Goal: Information Seeking & Learning: Compare options

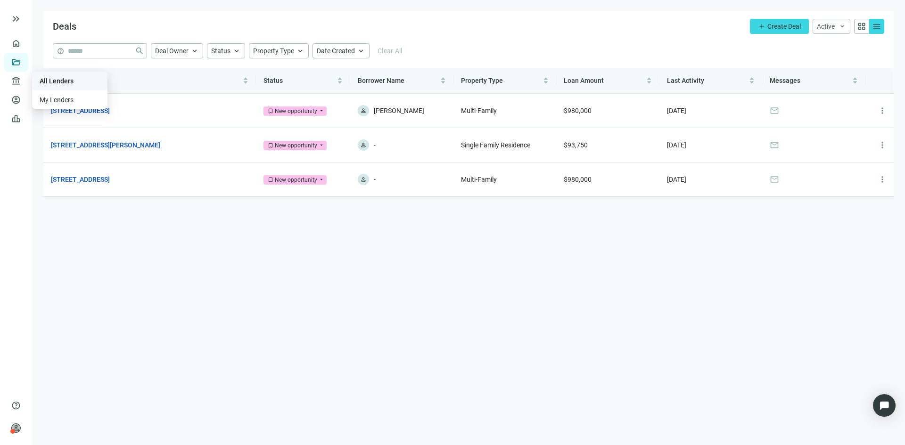
click at [58, 80] on link "All Lenders" at bounding box center [57, 81] width 34 height 8
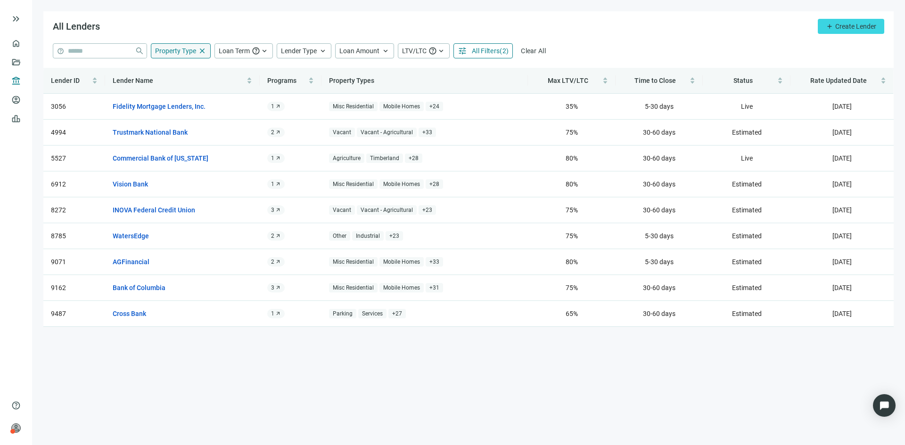
click at [186, 54] on span "Property Type" at bounding box center [175, 51] width 41 height 8
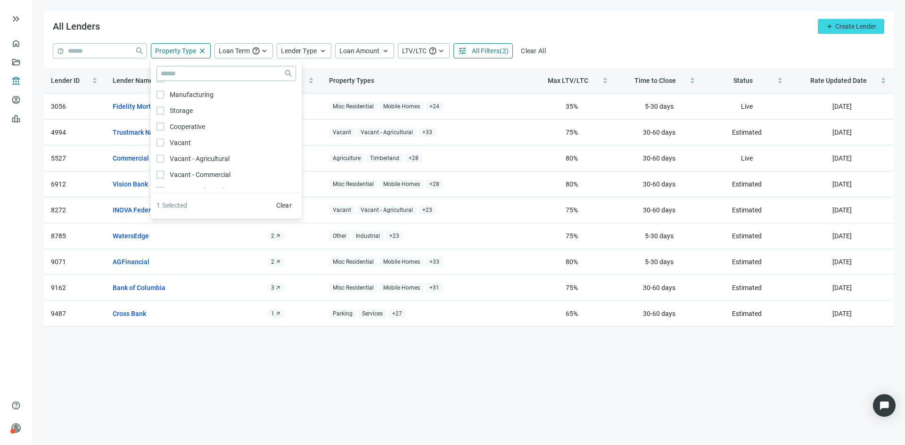
scroll to position [79, 0]
click at [298, 26] on div "All Lenders add Create Lender" at bounding box center [468, 27] width 850 height 32
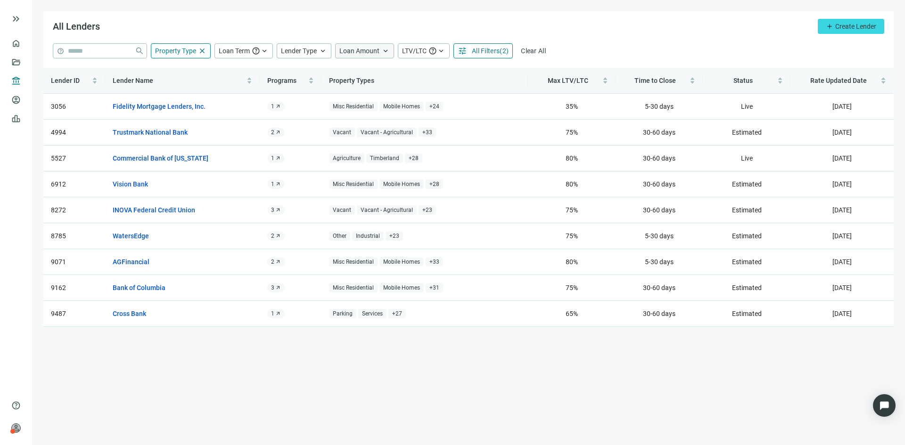
click at [380, 48] on div "Loan Amount keyboard_arrow_up" at bounding box center [364, 50] width 59 height 15
click at [323, 52] on span "keyboard_arrow_up" at bounding box center [323, 51] width 8 height 8
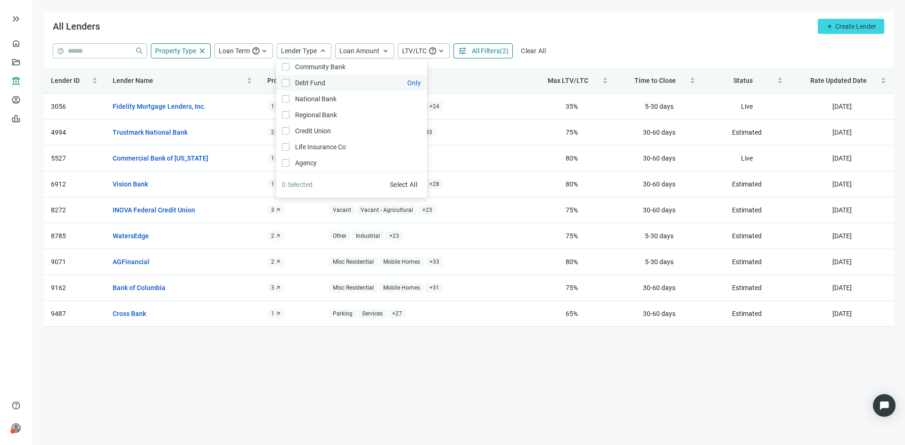
scroll to position [0, 0]
click at [205, 26] on div "All Lenders add Create Lender" at bounding box center [468, 27] width 850 height 32
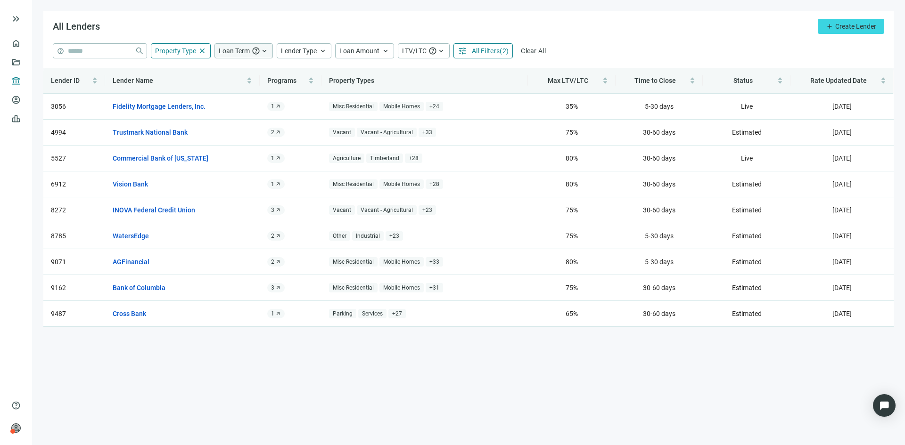
click at [262, 50] on span "keyboard_arrow_up" at bounding box center [264, 51] width 8 height 8
click at [280, 29] on div "All Lenders add Create Lender" at bounding box center [468, 27] width 850 height 32
click at [485, 49] on span "All Filters" at bounding box center [486, 51] width 28 height 8
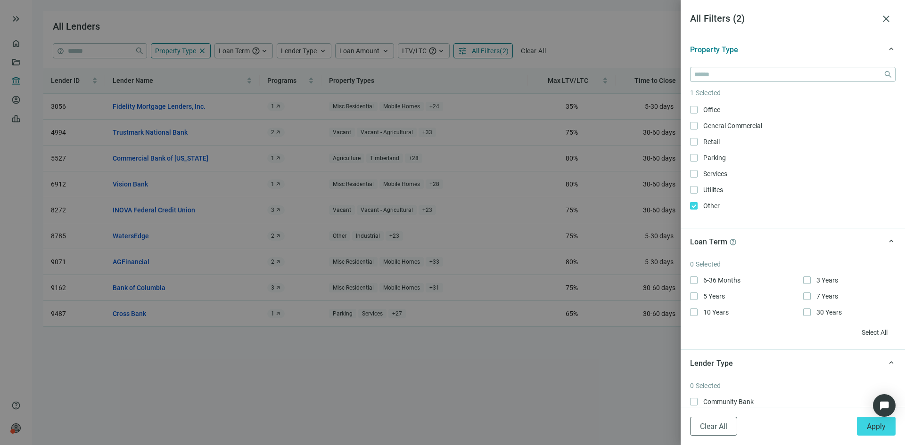
click at [615, 52] on div at bounding box center [452, 222] width 905 height 445
click at [231, 18] on div at bounding box center [452, 222] width 905 height 445
click at [729, 78] on input "search" at bounding box center [786, 74] width 185 height 14
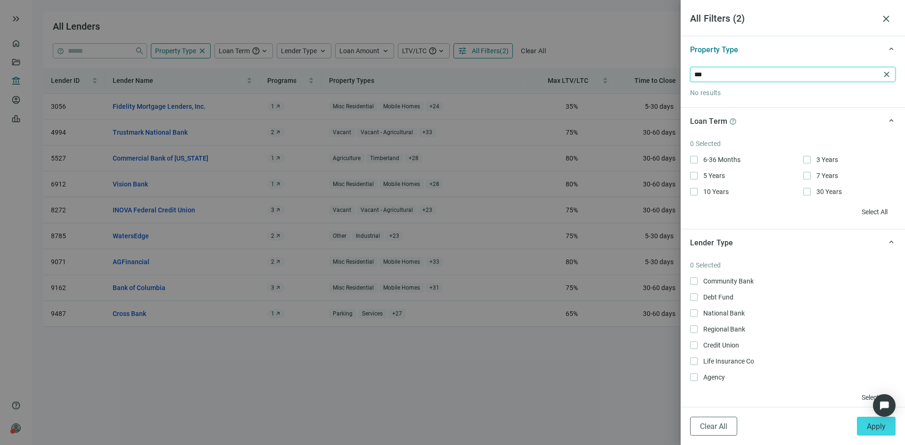
drag, startPoint x: 742, startPoint y: 74, endPoint x: 624, endPoint y: 43, distance: 121.7
click at [624, 43] on div "All Filters ( 2 ) close keyboard_arrow_up Property Type *** close No results ke…" at bounding box center [452, 222] width 905 height 445
type input "*"
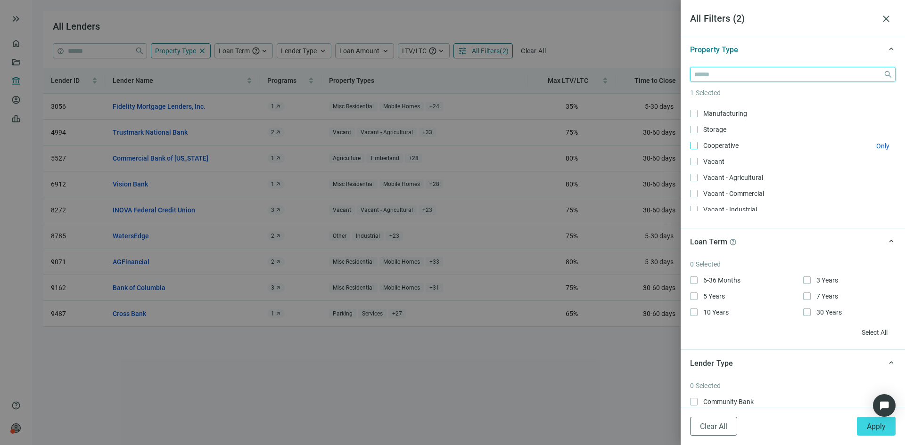
scroll to position [76, 0]
click at [697, 160] on span "Vacant Only" at bounding box center [712, 161] width 31 height 10
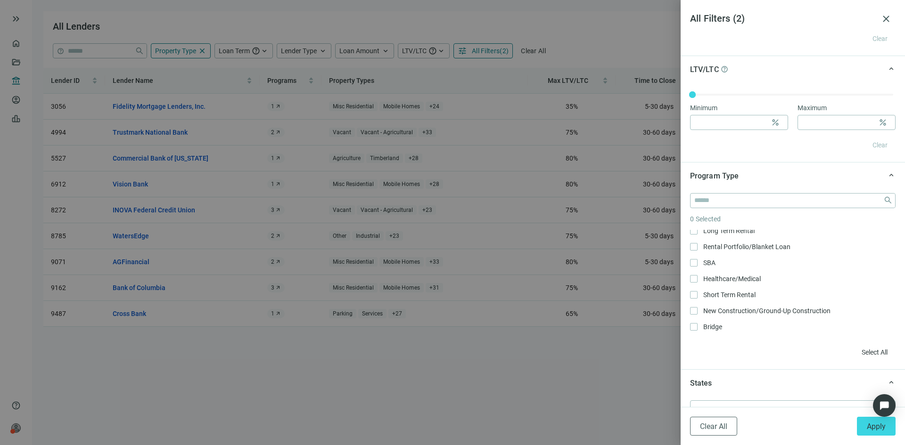
scroll to position [0, 0]
click at [873, 424] on span "Apply" at bounding box center [876, 426] width 19 height 9
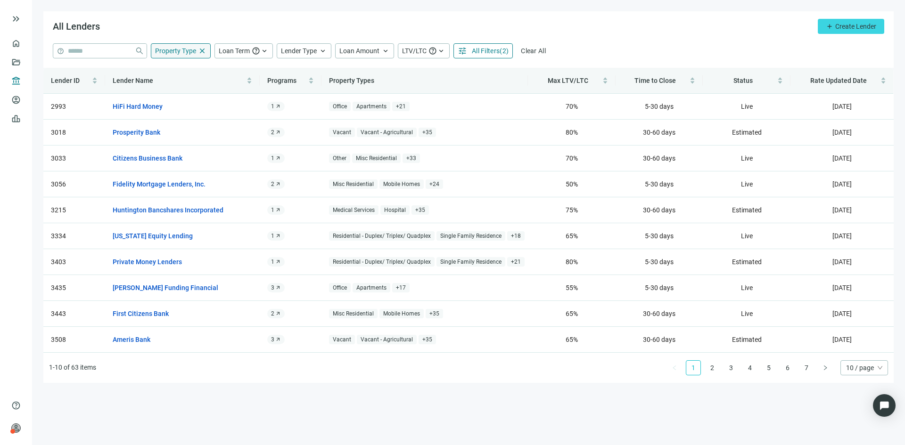
click at [200, 51] on span "close" at bounding box center [202, 51] width 8 height 8
